Goal: Use online tool/utility: Utilize a website feature to perform a specific function

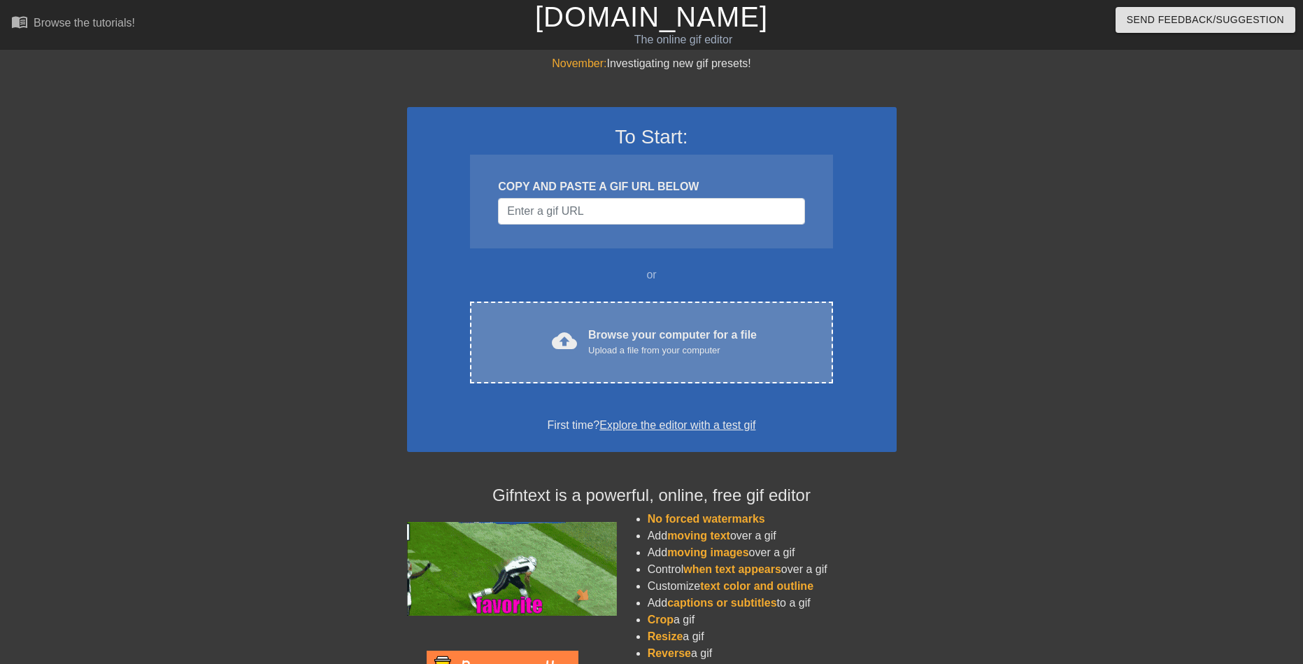
click at [595, 344] on div "Upload a file from your computer" at bounding box center [672, 350] width 169 height 14
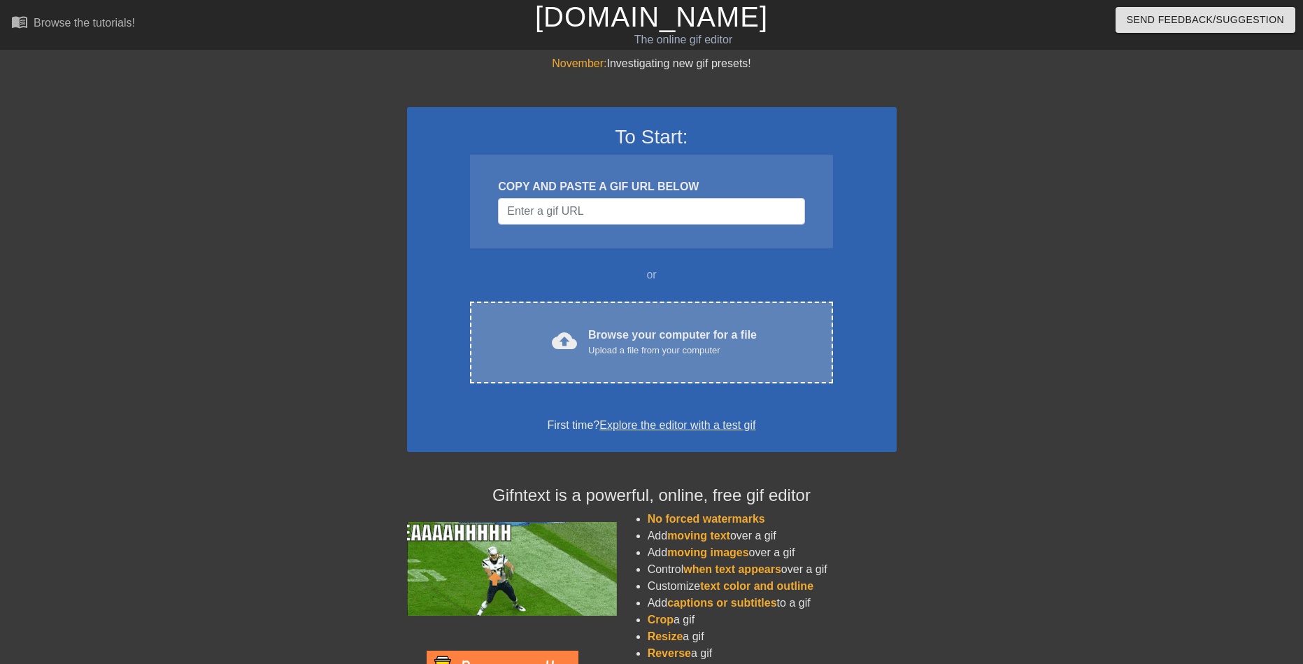
click at [561, 355] on div "cloud_upload" at bounding box center [561, 343] width 31 height 30
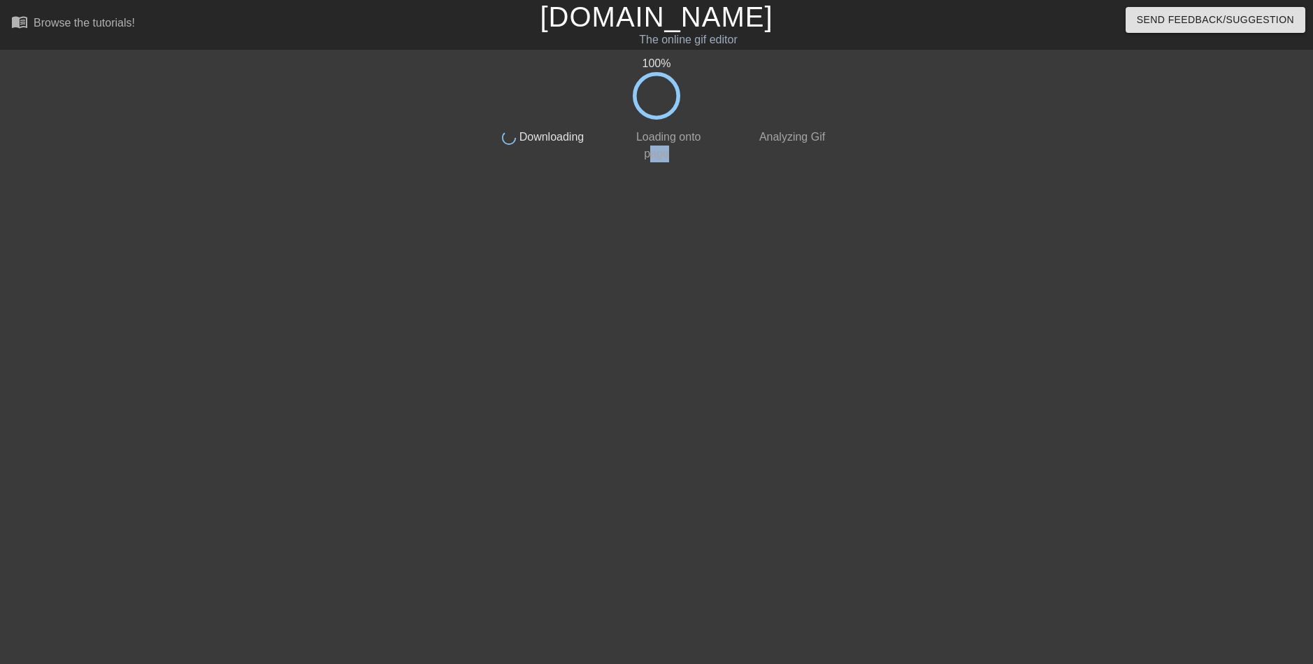
click at [668, 358] on div "100 % done Downloading done Loading onto page done Analyzing Gif" at bounding box center [656, 265] width 351 height 420
